Goal: Task Accomplishment & Management: Manage account settings

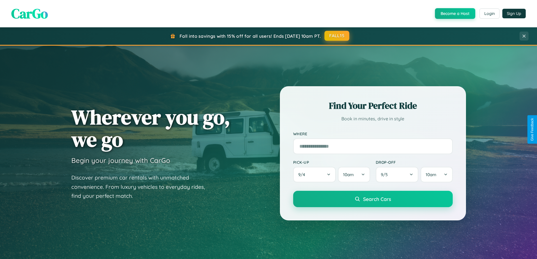
click at [337, 36] on button "FALL15" at bounding box center [336, 36] width 25 height 10
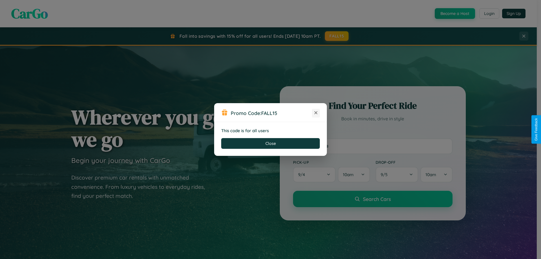
click at [316, 113] on icon at bounding box center [316, 113] width 6 height 6
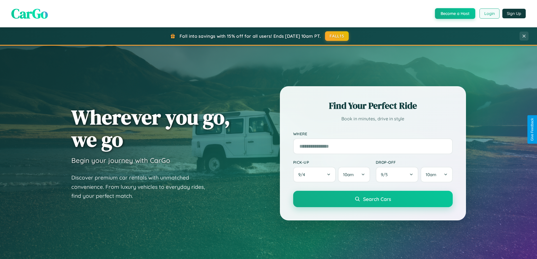
click at [489, 14] on button "Login" at bounding box center [489, 13] width 20 height 10
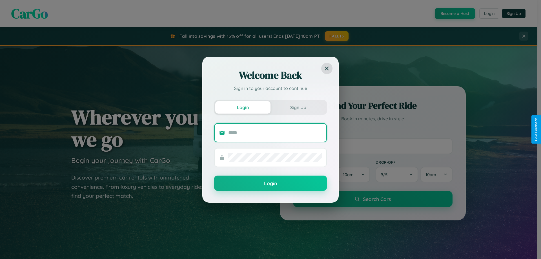
click at [275, 132] on input "text" at bounding box center [275, 132] width 94 height 9
type input "**********"
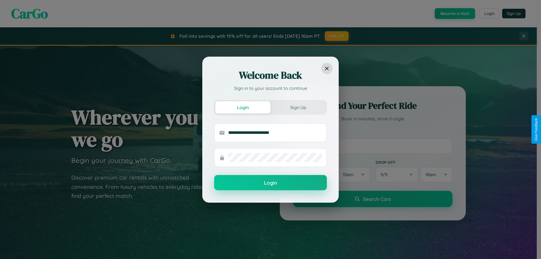
click at [270, 183] on button "Login" at bounding box center [270, 182] width 113 height 15
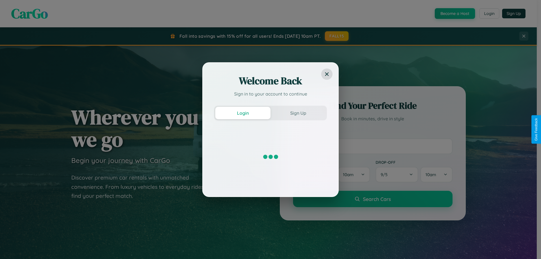
scroll to position [17, 0]
